Goal: Task Accomplishment & Management: Manage account settings

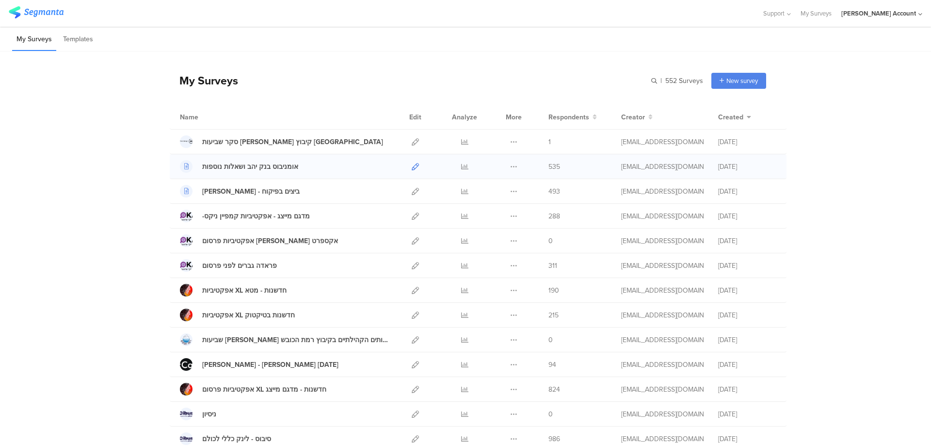
click at [412, 165] on icon at bounding box center [415, 166] width 7 height 7
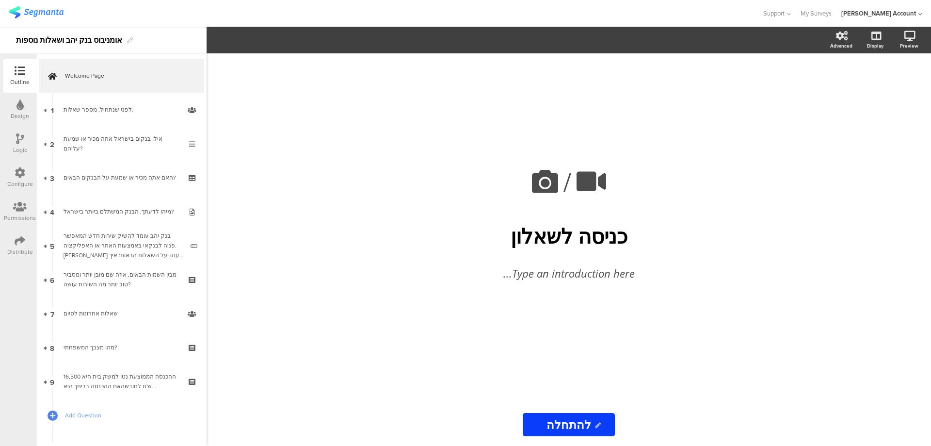
click at [12, 247] on div "Distribute" at bounding box center [20, 251] width 26 height 9
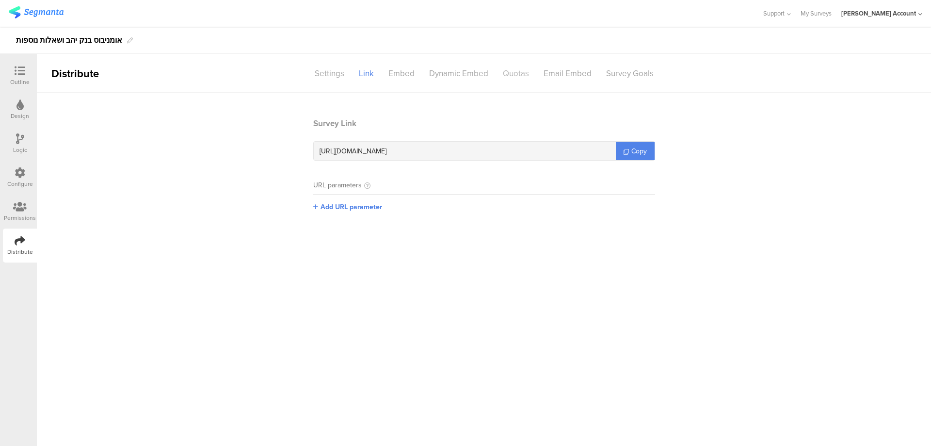
click at [510, 72] on div "Quotas" at bounding box center [516, 73] width 41 height 17
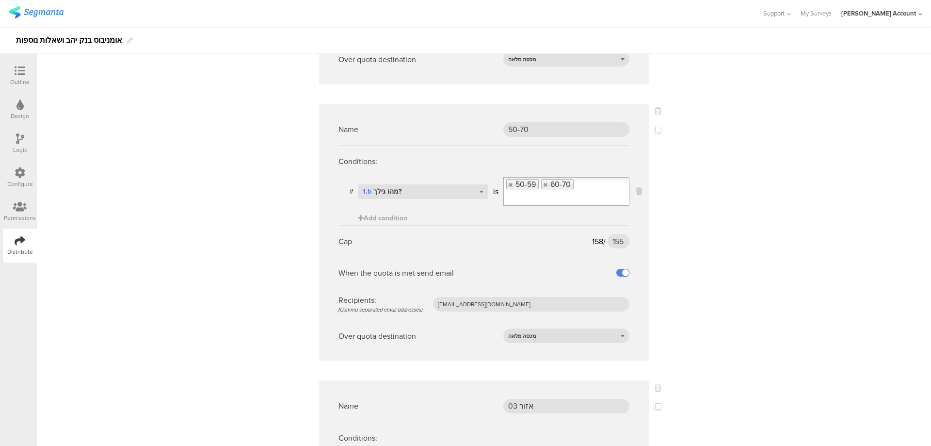
scroll to position [582, 0]
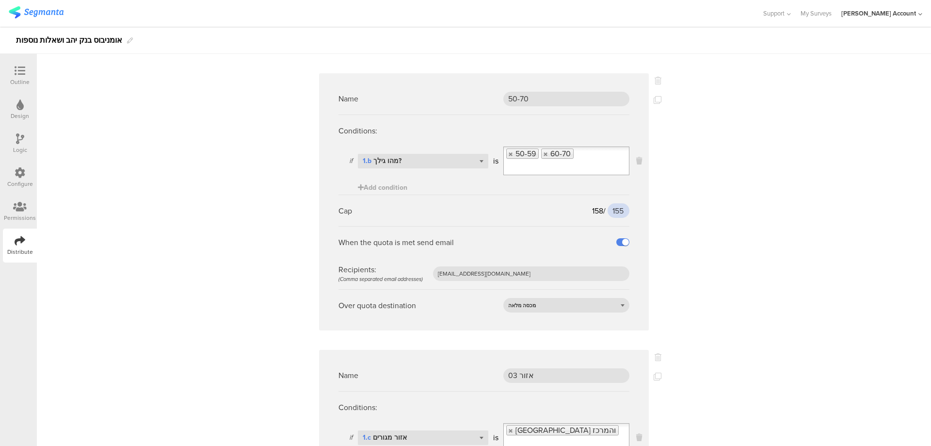
click at [613, 203] on input "155" at bounding box center [619, 210] width 22 height 15
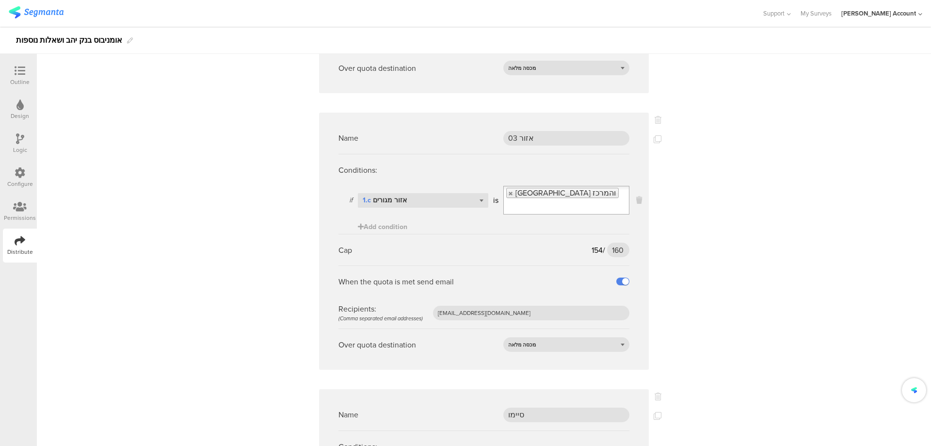
scroll to position [841, 0]
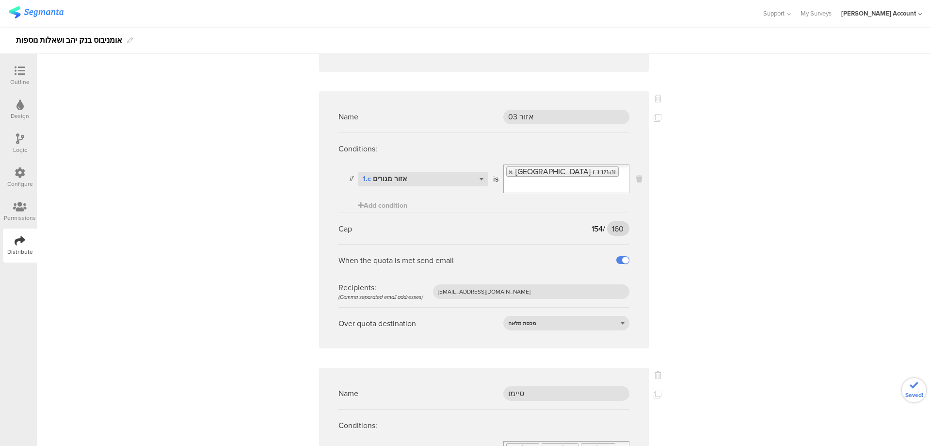
type input "159"
click at [610, 221] on input "160" at bounding box center [618, 228] width 22 height 15
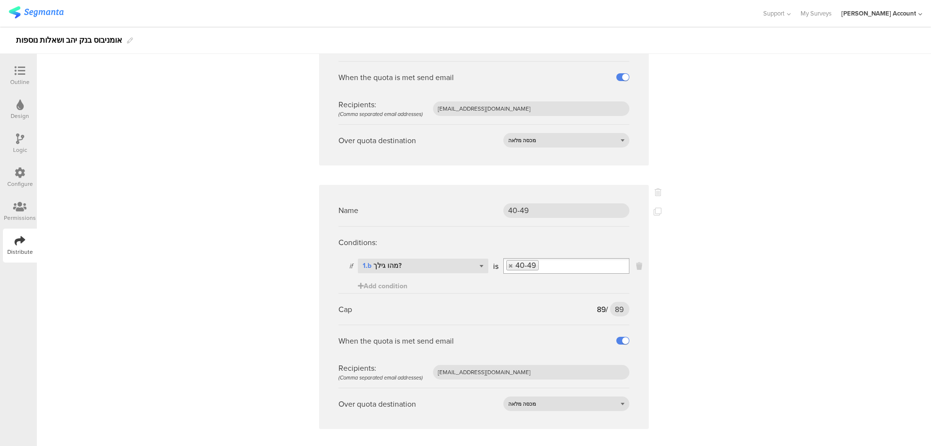
scroll to position [1617, 0]
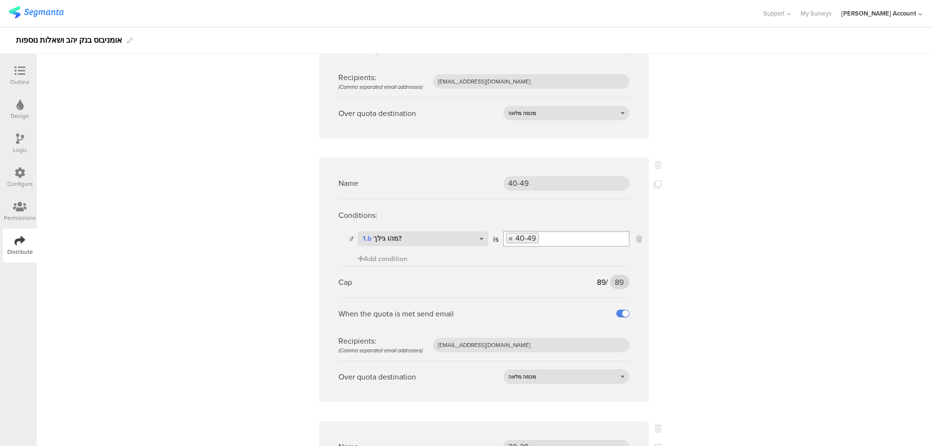
type input "165"
click at [613, 275] on input "89" at bounding box center [619, 282] width 19 height 15
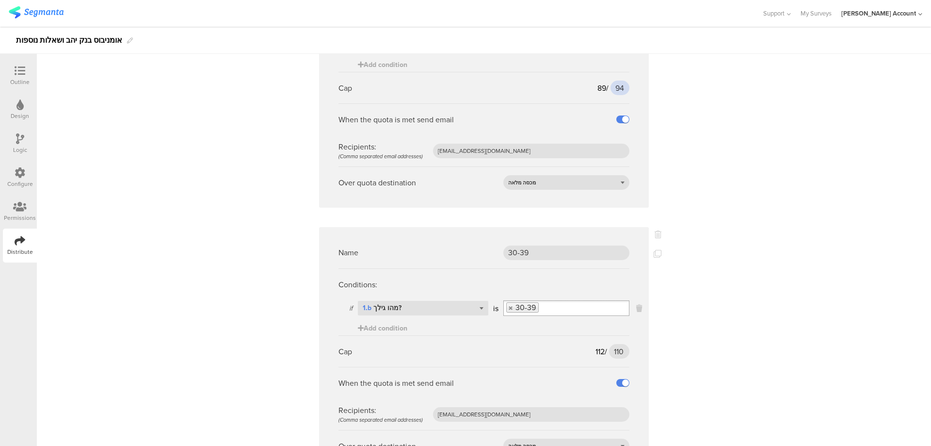
scroll to position [1876, 0]
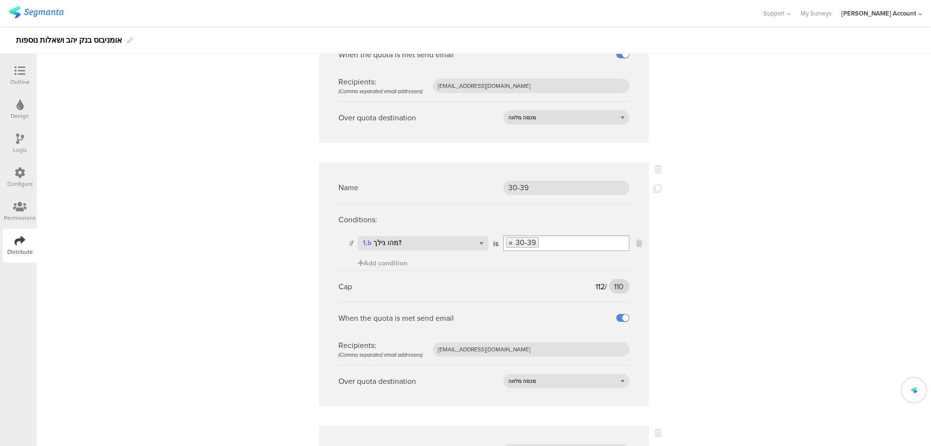
type input "94"
click at [611, 279] on input "110" at bounding box center [619, 286] width 20 height 15
click at [615, 279] on input "117" at bounding box center [619, 286] width 19 height 15
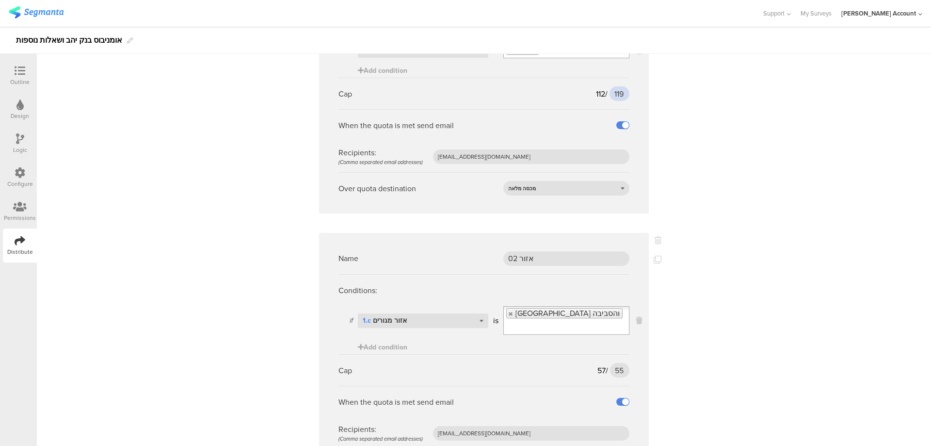
scroll to position [2070, 0]
type input "119"
click at [614, 361] on input "55" at bounding box center [619, 368] width 19 height 15
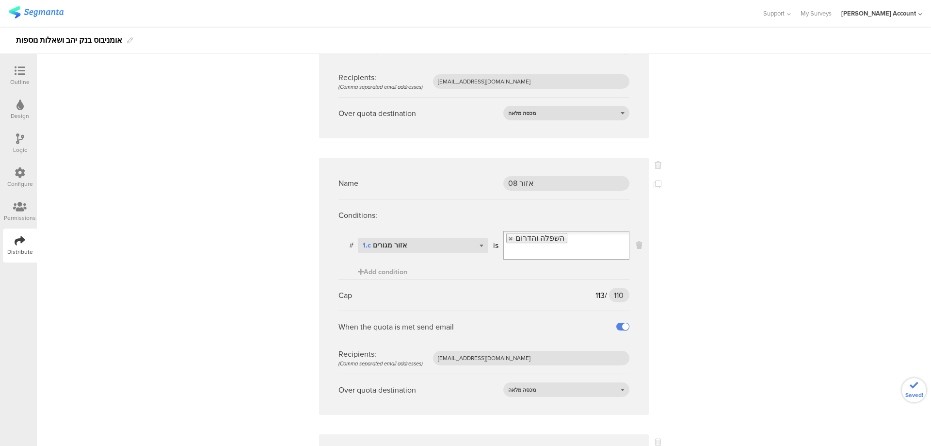
scroll to position [2458, 0]
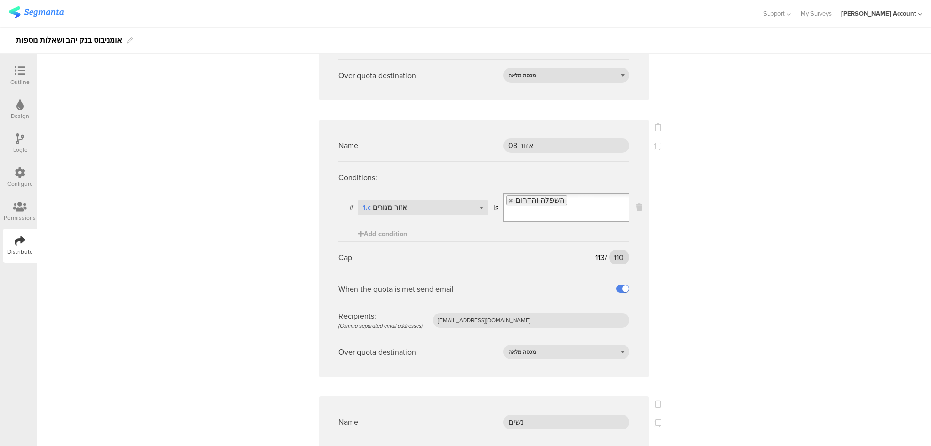
type input "65"
click at [613, 250] on input "110" at bounding box center [619, 257] width 20 height 15
type input "2"
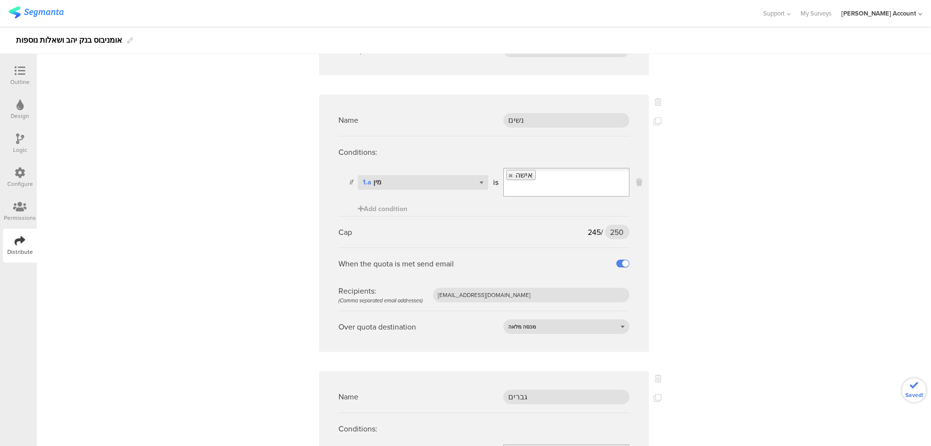
scroll to position [2781, 0]
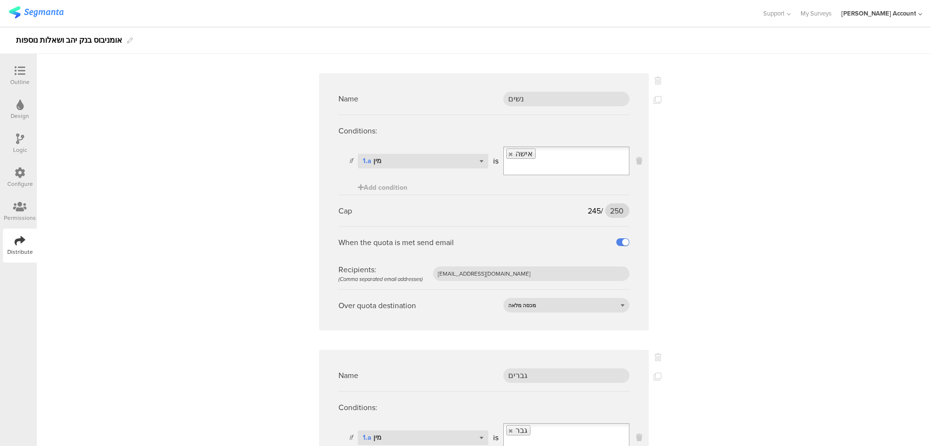
type input "119"
click at [612, 203] on input "250" at bounding box center [617, 210] width 24 height 15
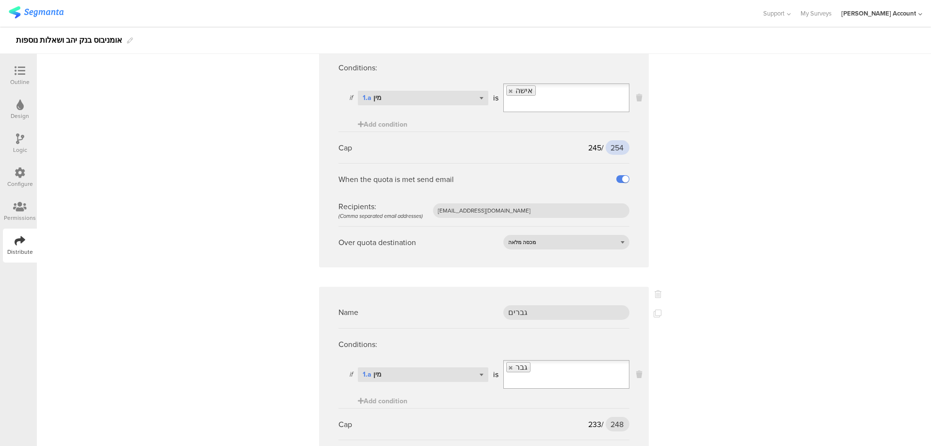
scroll to position [2911, 0]
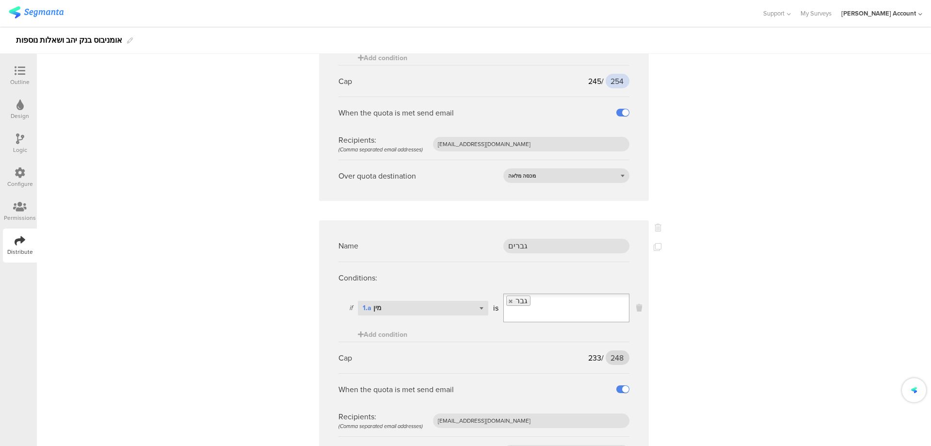
type input "254"
click at [618, 350] on input "248" at bounding box center [618, 357] width 24 height 15
click at [608, 350] on input "248" at bounding box center [618, 357] width 24 height 15
click at [609, 350] on input "248" at bounding box center [618, 357] width 24 height 15
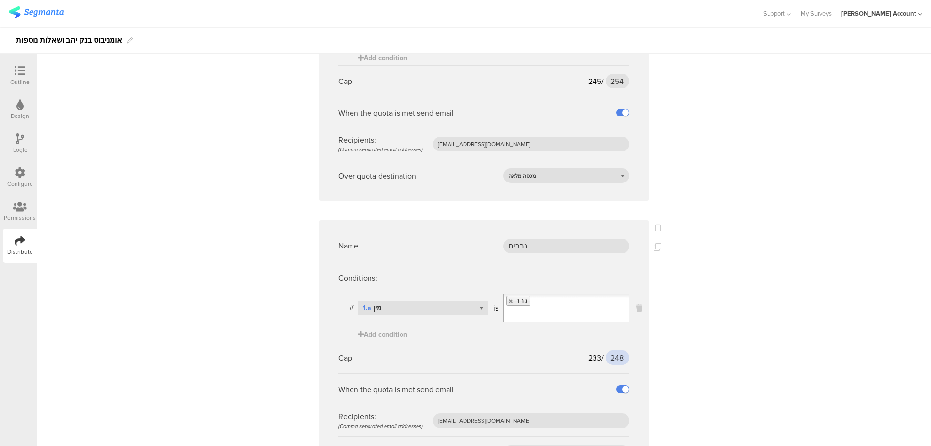
click at [609, 350] on input "248" at bounding box center [618, 357] width 24 height 15
type input "243"
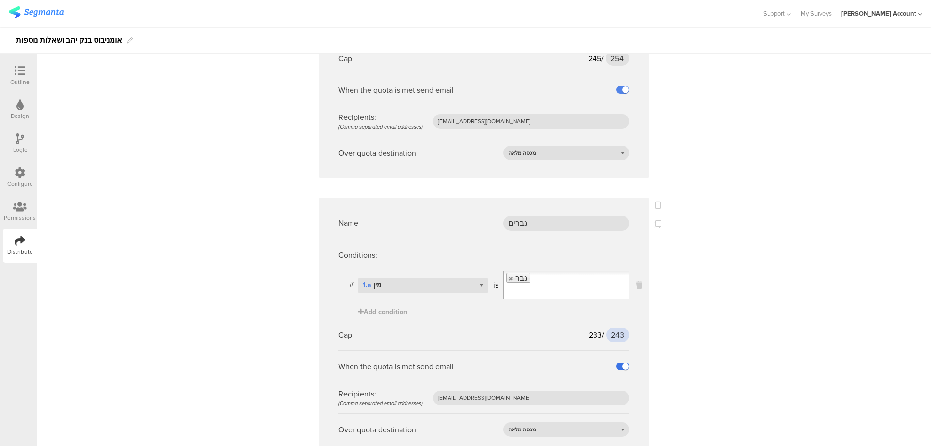
scroll to position [2940, 0]
